Goal: Check status

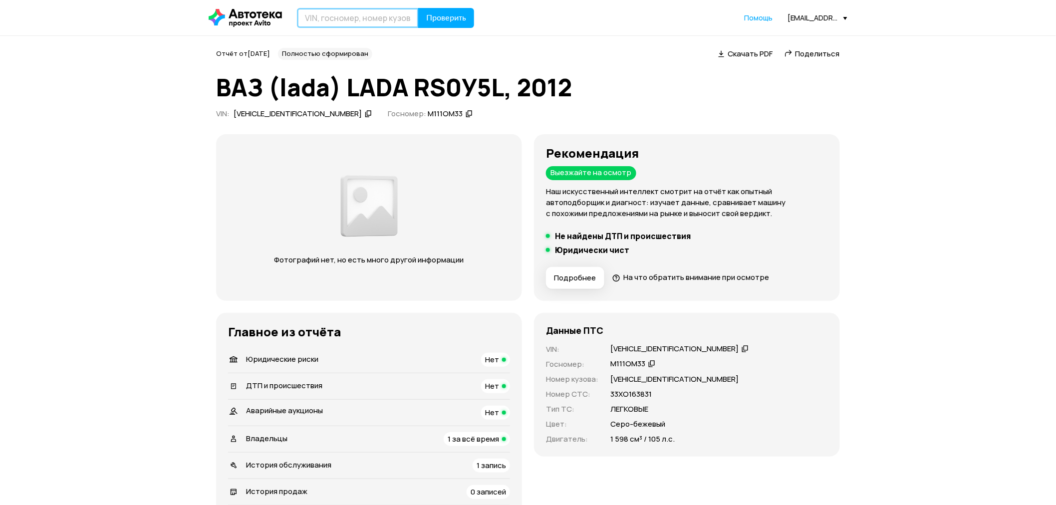
click at [345, 19] on input "text" at bounding box center [358, 18] width 122 height 20
type input "E"
type input "У872НУ33"
click at [418, 8] on button "Проверить" at bounding box center [446, 18] width 56 height 20
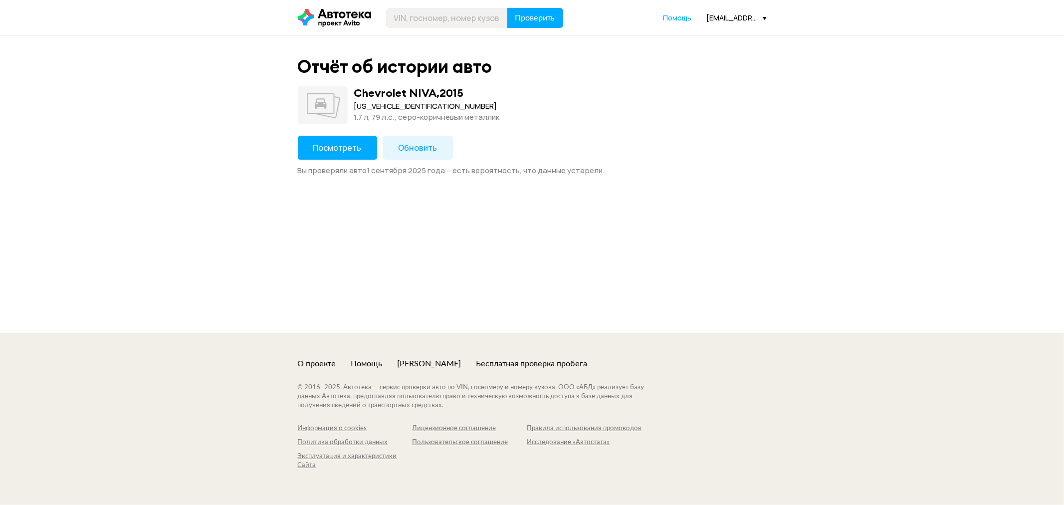
click at [441, 147] on button "Обновить" at bounding box center [418, 148] width 70 height 24
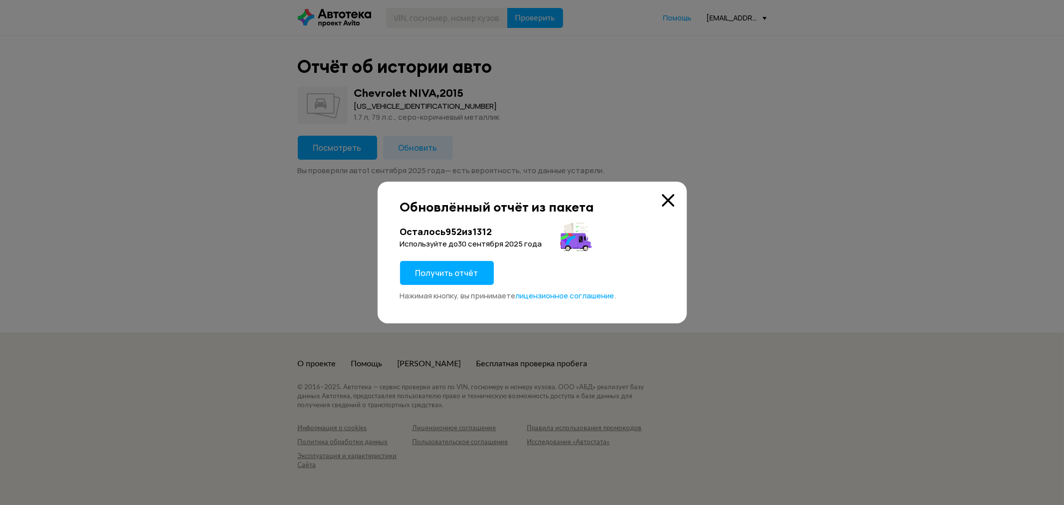
click at [664, 193] on div "Обновлённый отчёт из пакета Осталось 952 из 1312 Используйте до [DATE] Получить…" at bounding box center [532, 253] width 309 height 142
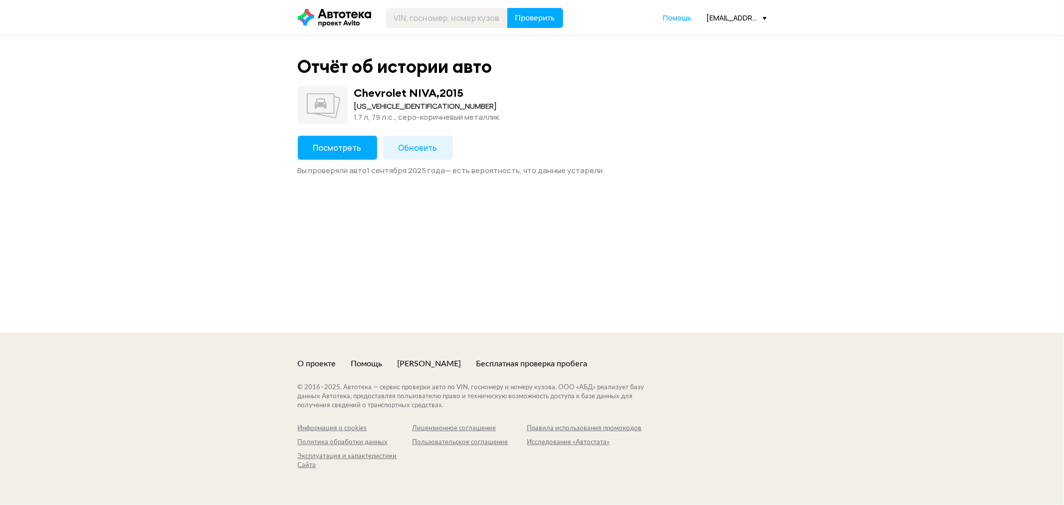
click at [332, 143] on span "Посмотреть" at bounding box center [337, 147] width 48 height 11
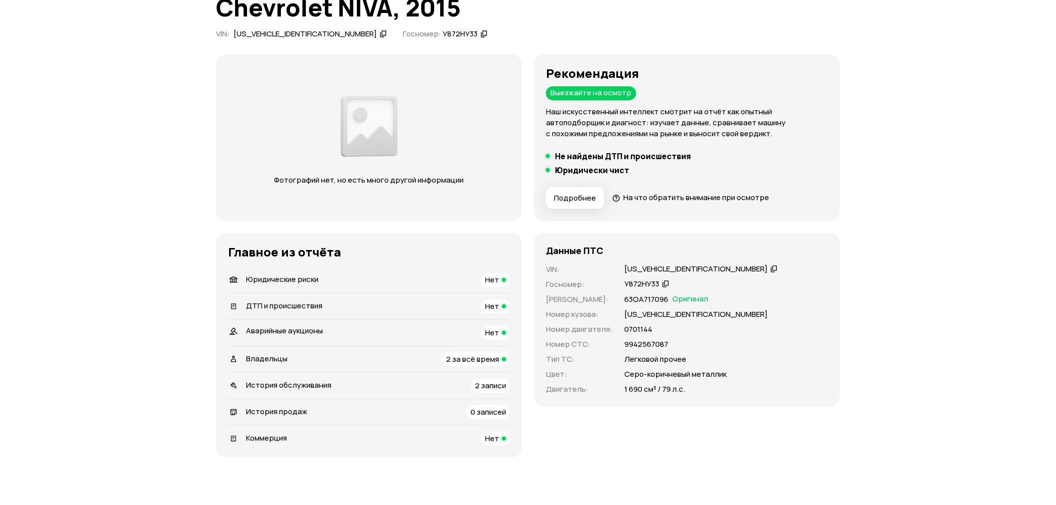
scroll to position [55, 0]
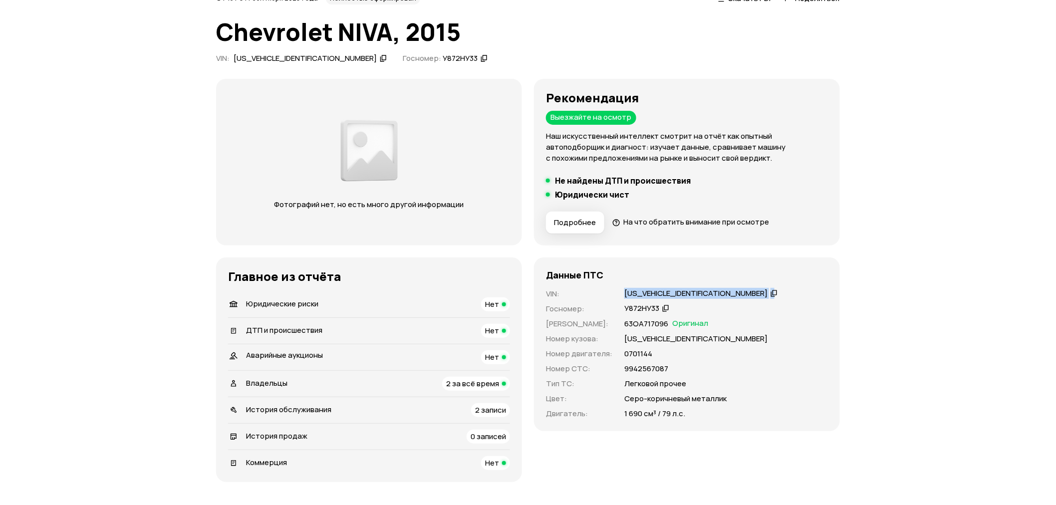
drag, startPoint x: 618, startPoint y: 291, endPoint x: 693, endPoint y: 298, distance: 75.2
click at [693, 298] on div "VIN : [US_VEHICLE_IDENTIFICATION_NUMBER]   Госномер : У872НУ33   Номер ПТС : 63…" at bounding box center [687, 353] width 282 height 131
click at [713, 302] on div "VIN : [US_VEHICLE_IDENTIFICATION_NUMBER]   Госномер : У872НУ33   Номер ПТС : 63…" at bounding box center [687, 353] width 282 height 131
click at [770, 293] on icon at bounding box center [773, 293] width 7 height 10
